Goal: Transaction & Acquisition: Purchase product/service

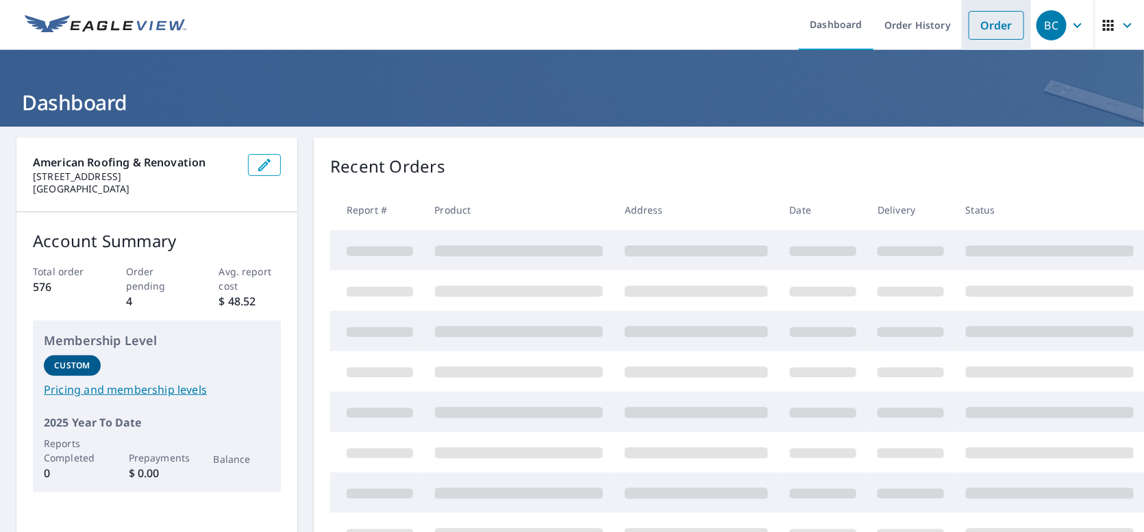
click at [991, 29] on link "Order" at bounding box center [996, 25] width 55 height 29
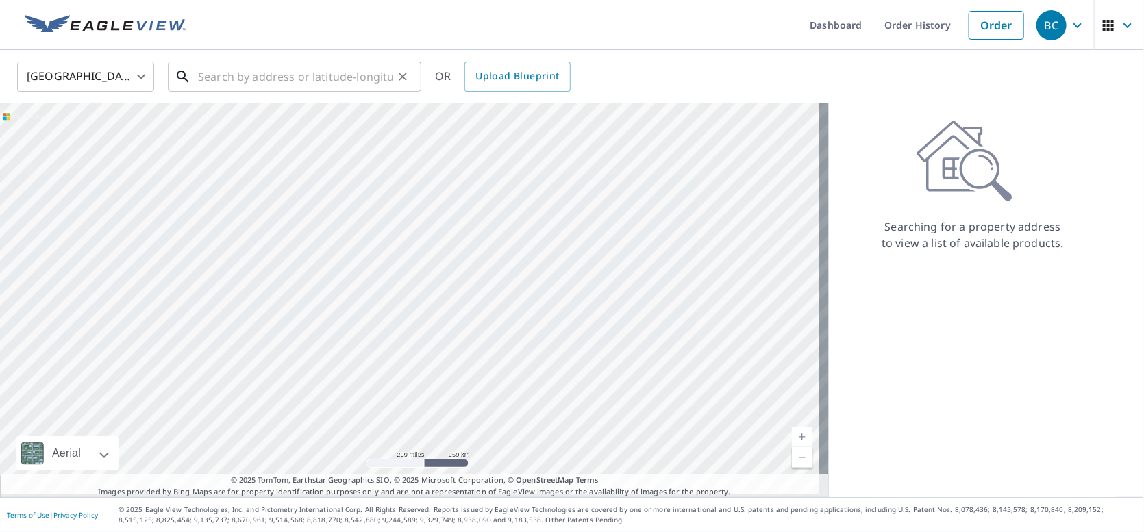
click at [351, 79] on input "text" at bounding box center [295, 77] width 195 height 38
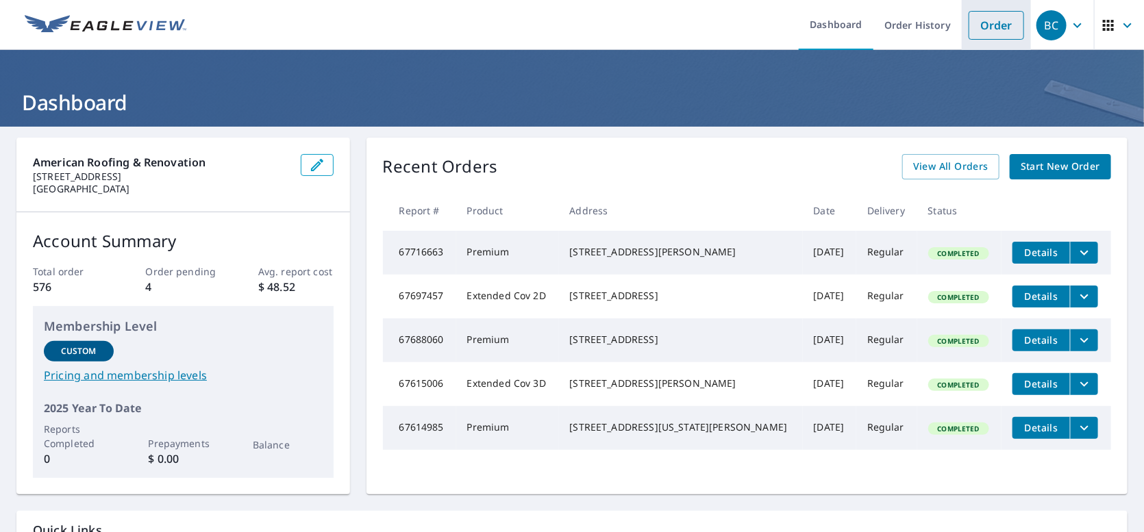
click at [995, 28] on link "Order" at bounding box center [996, 25] width 55 height 29
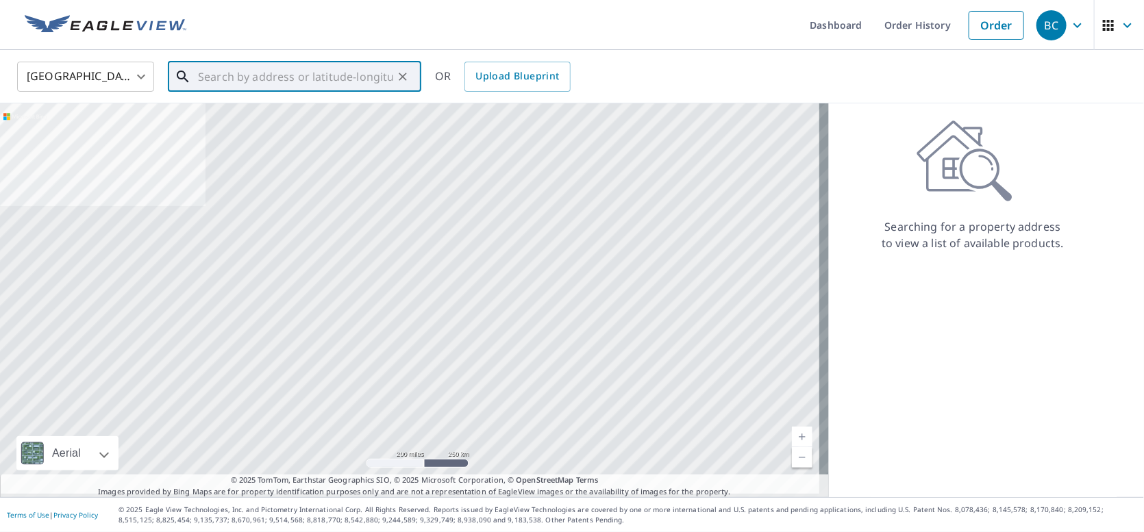
click at [347, 70] on input "text" at bounding box center [295, 77] width 195 height 38
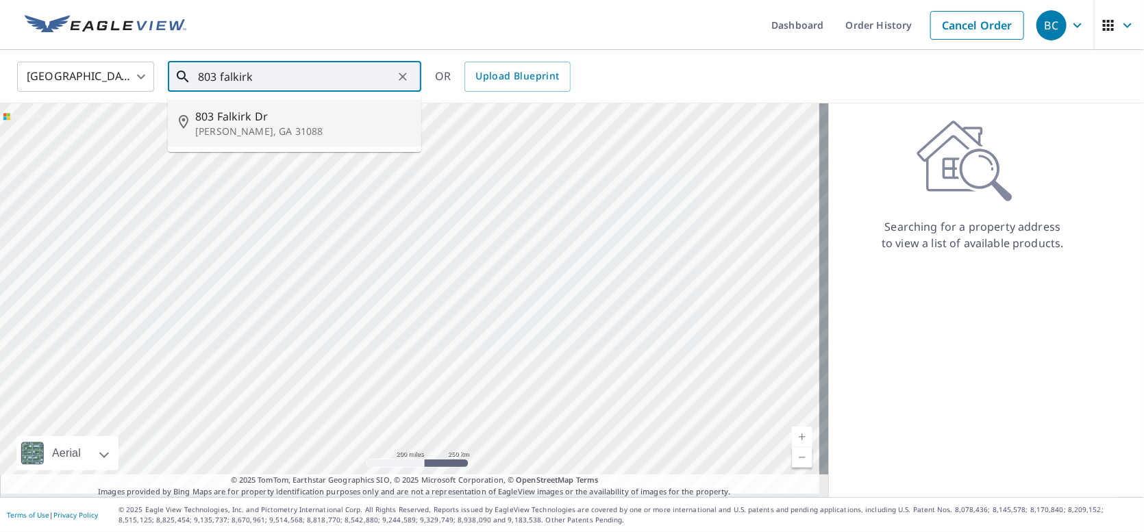
click at [324, 110] on span "803 Falkirk Dr" at bounding box center [302, 116] width 215 height 16
type input "803 Falkirk Dr Warner Robins, GA 31088"
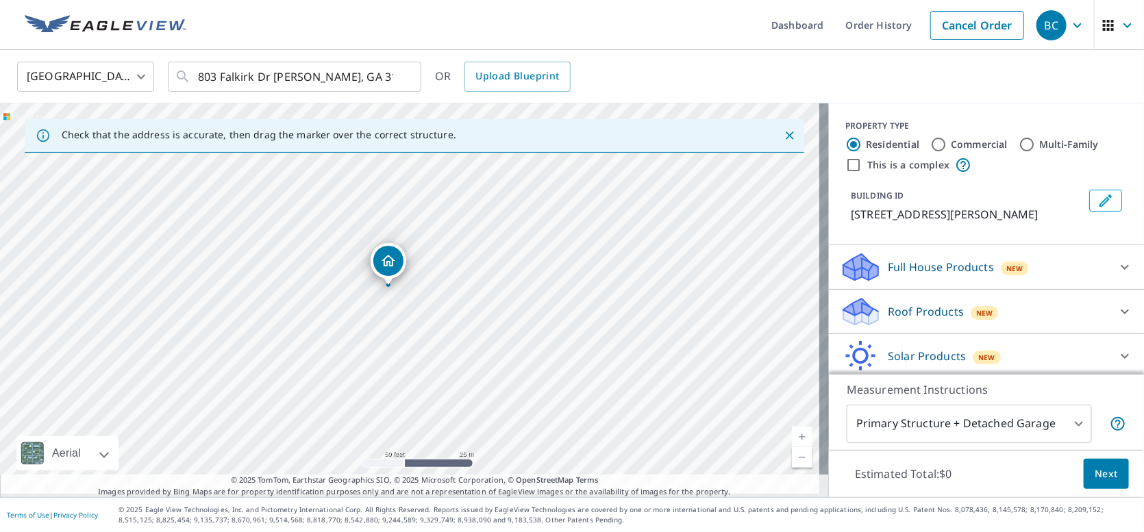
click at [1027, 303] on div "Roof Products New" at bounding box center [974, 312] width 269 height 32
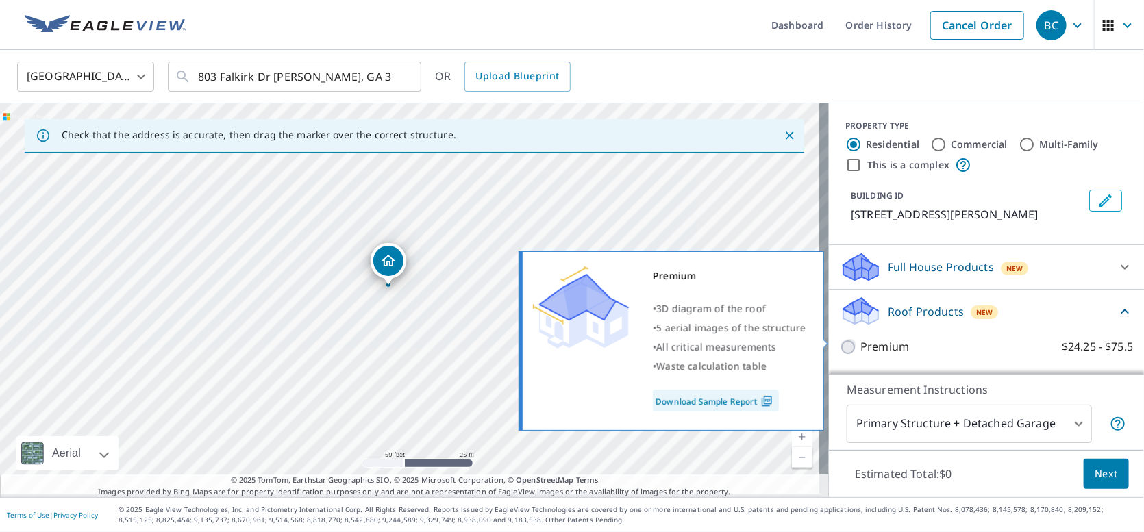
click at [840, 340] on input "Premium $24.25 - $75.5" at bounding box center [850, 347] width 21 height 16
checkbox input "true"
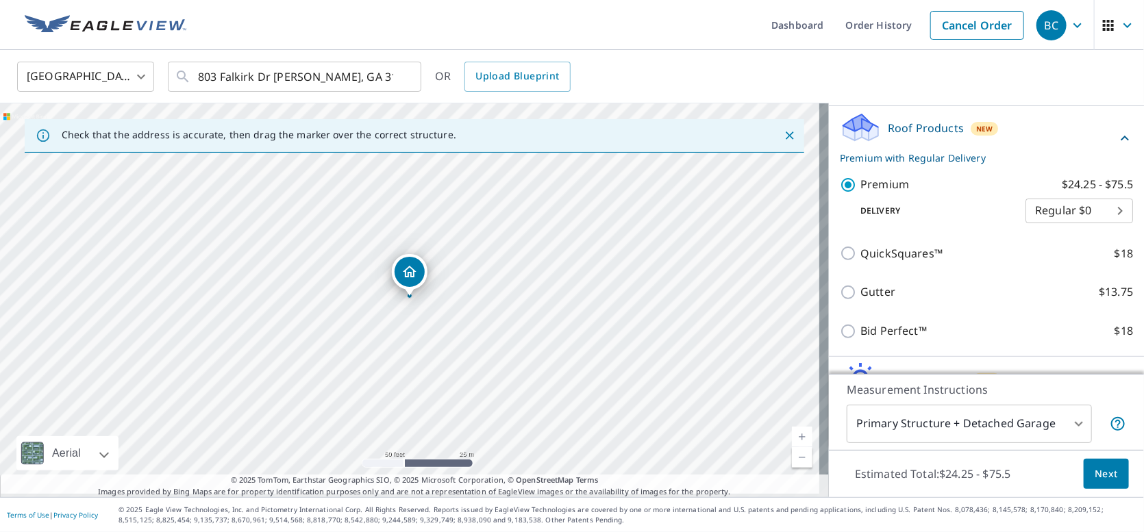
scroll to position [227, 0]
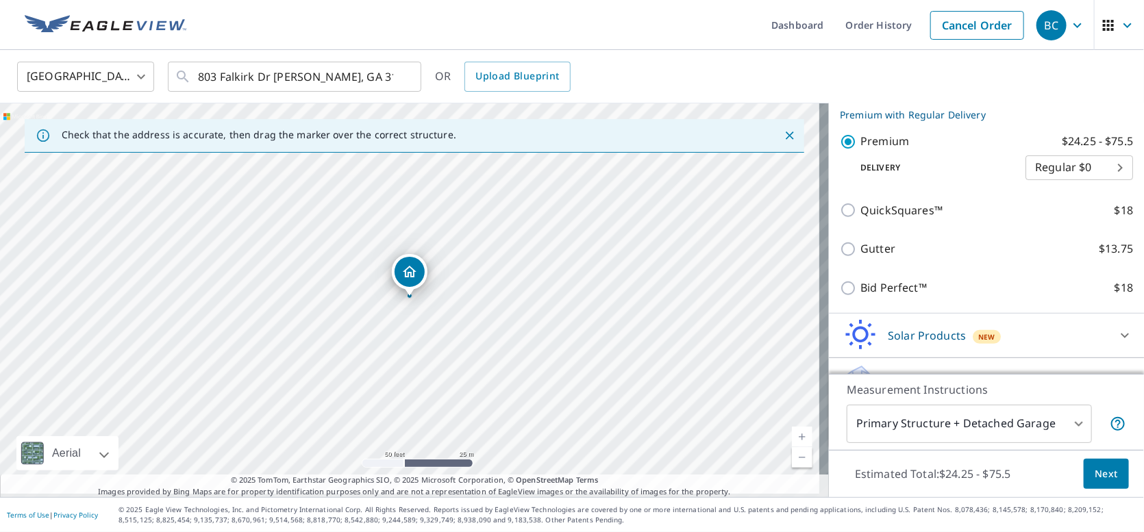
click at [1038, 424] on body "BC BC Dashboard Order History Cancel Order BC United States US ​ 803 Falkirk Dr…" at bounding box center [572, 266] width 1144 height 532
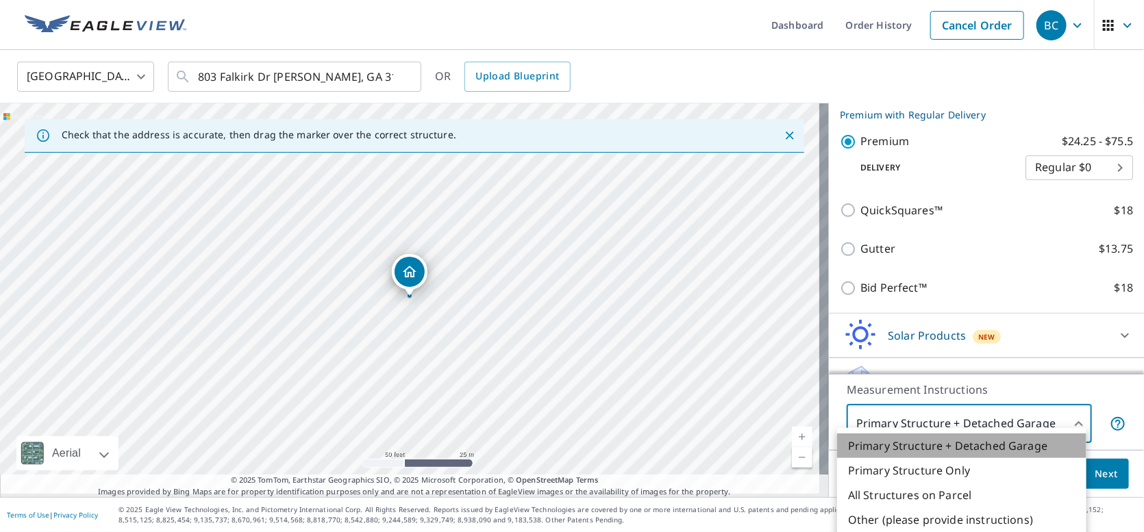
click at [982, 449] on li "Primary Structure + Detached Garage" at bounding box center [961, 446] width 249 height 25
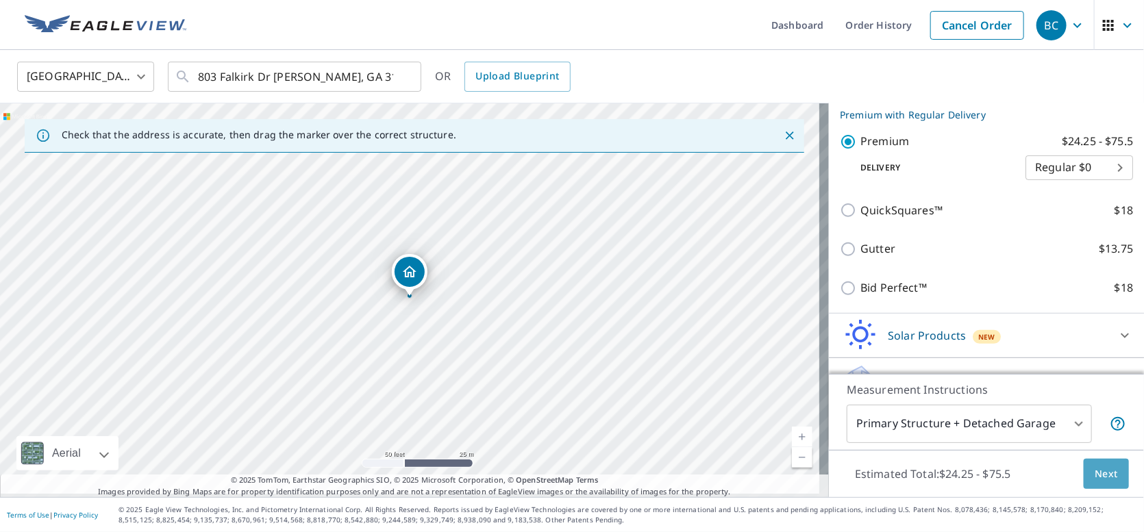
click at [1108, 463] on button "Next" at bounding box center [1106, 474] width 45 height 31
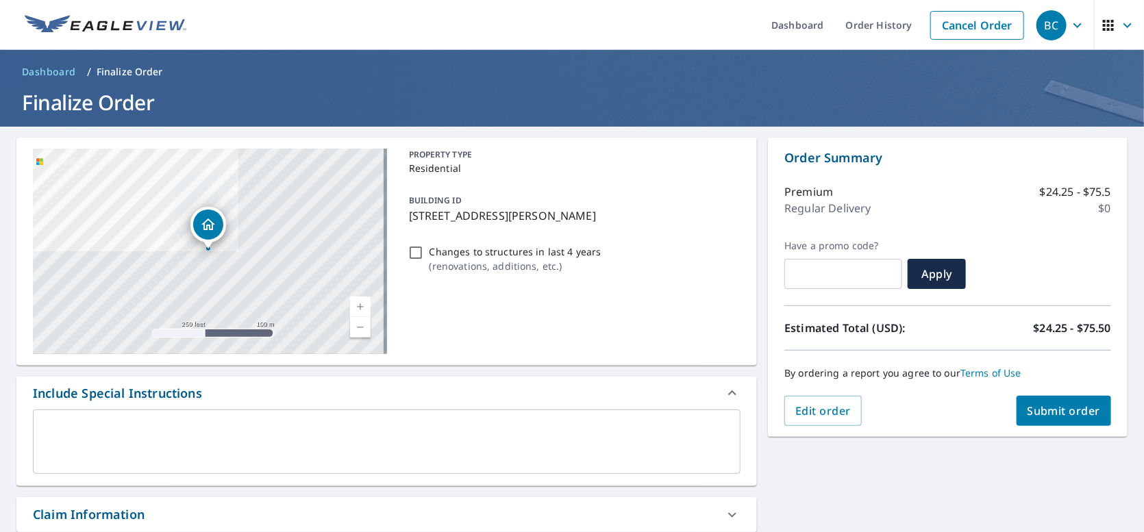
click at [1045, 410] on span "Submit order" at bounding box center [1064, 410] width 73 height 15
